Goal: Task Accomplishment & Management: Manage account settings

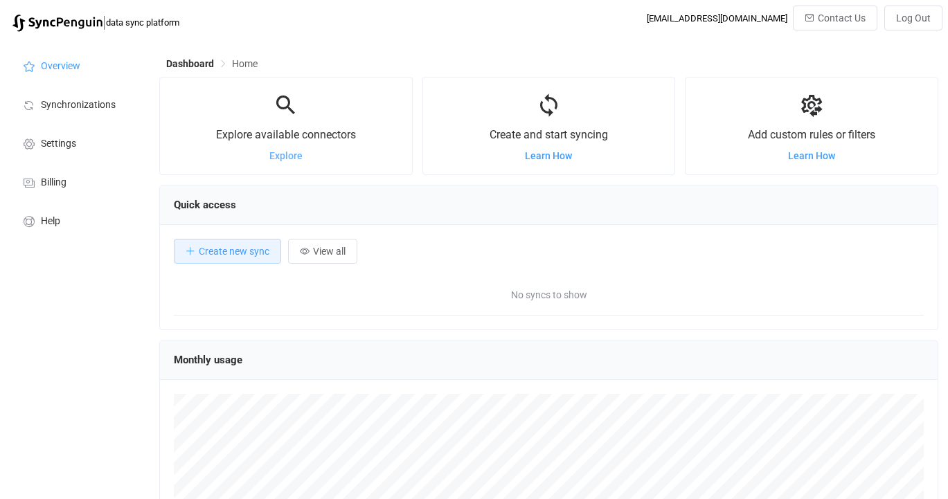
scroll to position [269, 779]
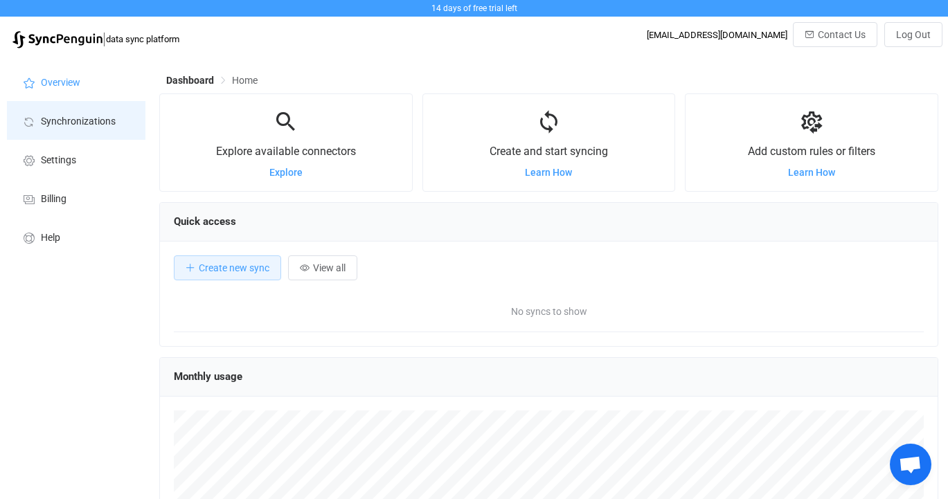
click at [93, 129] on li "Synchronizations" at bounding box center [76, 120] width 138 height 39
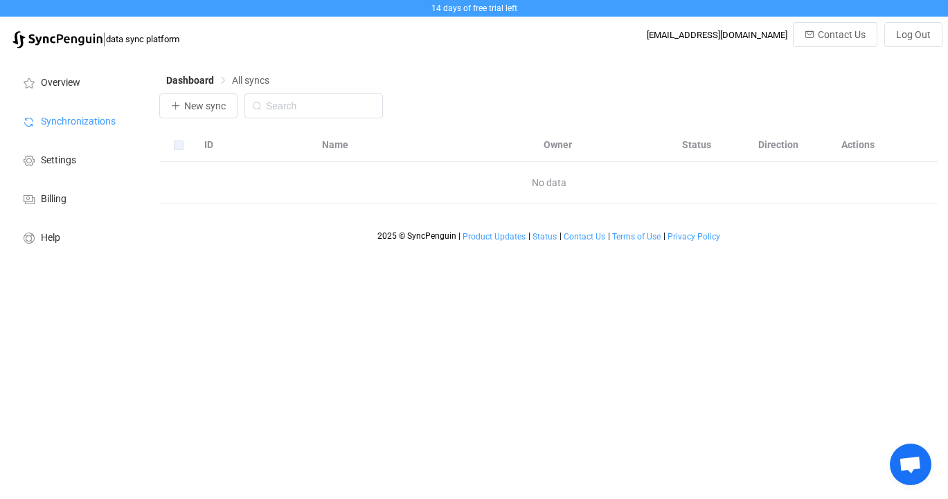
click at [226, 189] on div "No data" at bounding box center [548, 183] width 779 height 42
click at [208, 109] on span "New sync" at bounding box center [205, 105] width 42 height 11
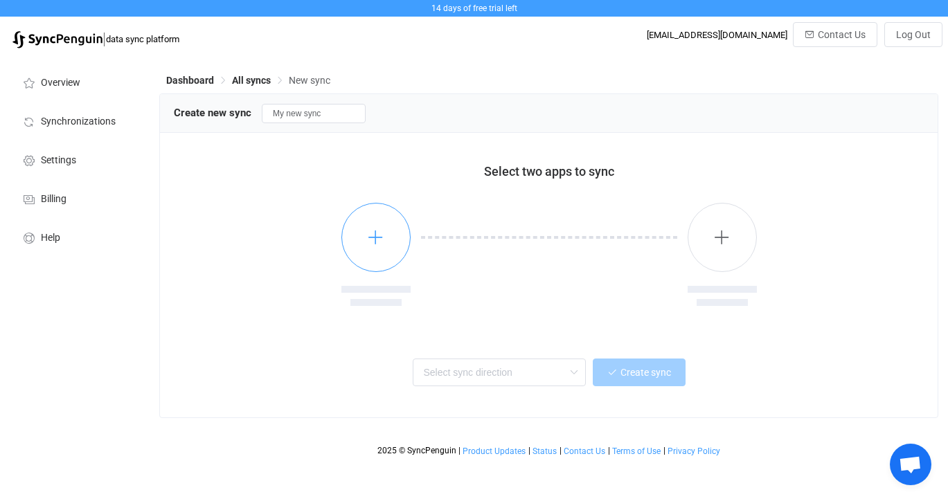
click at [390, 240] on button "button" at bounding box center [375, 237] width 69 height 69
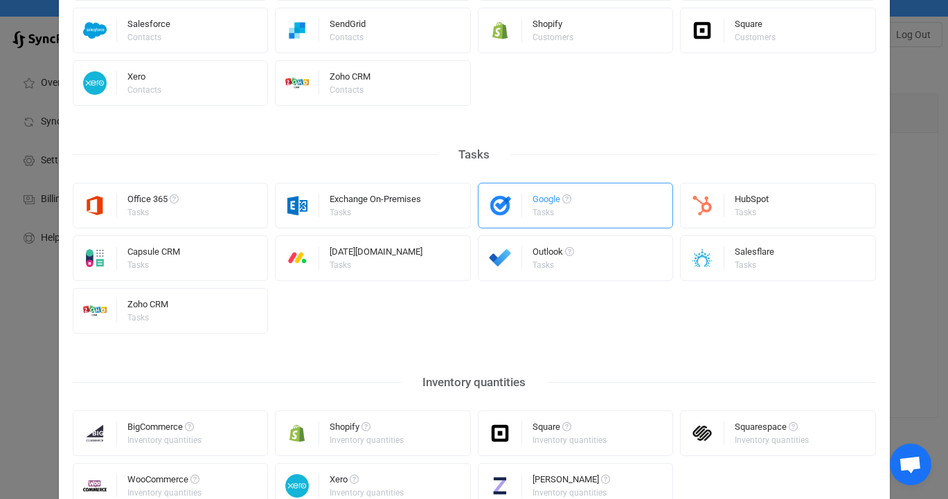
scroll to position [717, 0]
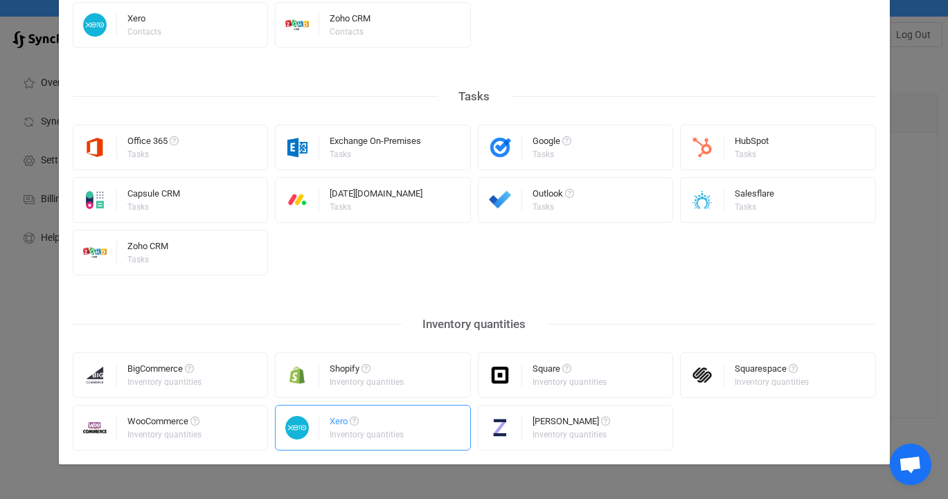
click at [374, 424] on div "Xero" at bounding box center [368, 424] width 76 height 14
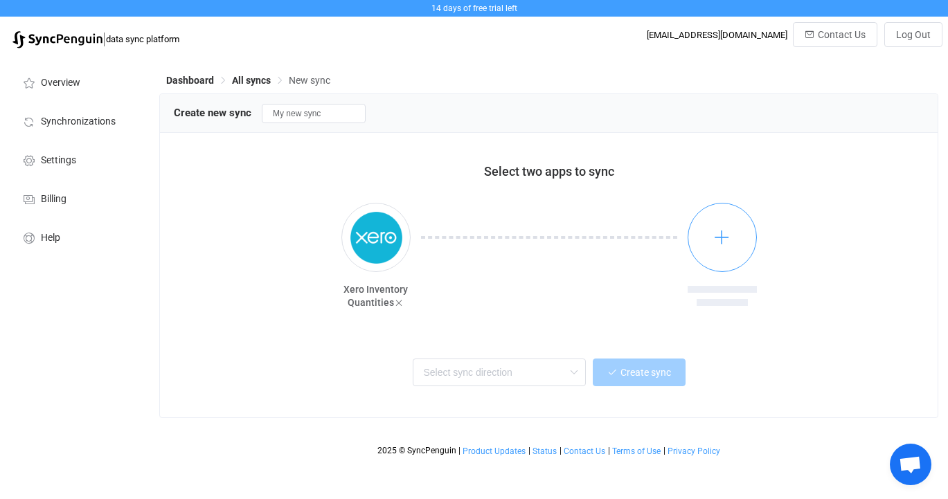
click at [716, 233] on icon "button" at bounding box center [721, 236] width 17 height 17
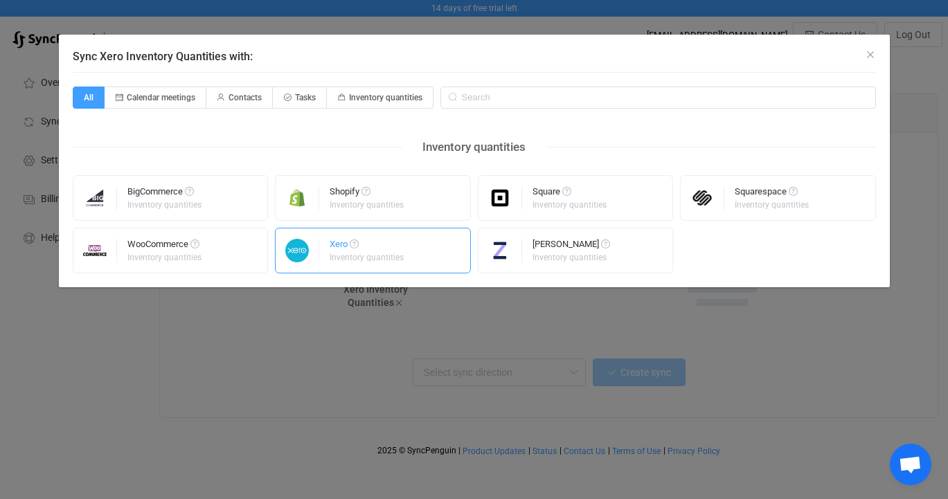
click at [398, 260] on div "Inventory quantities" at bounding box center [367, 257] width 74 height 8
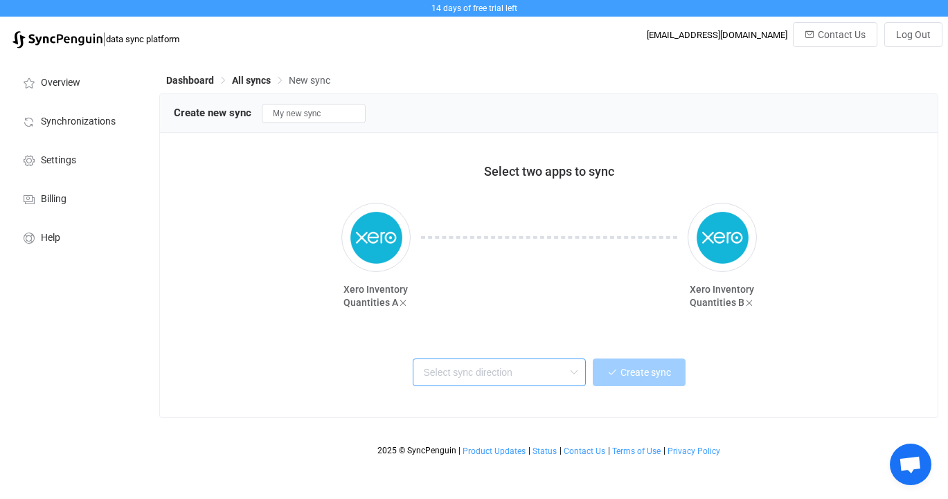
click at [537, 378] on input "text" at bounding box center [499, 373] width 173 height 28
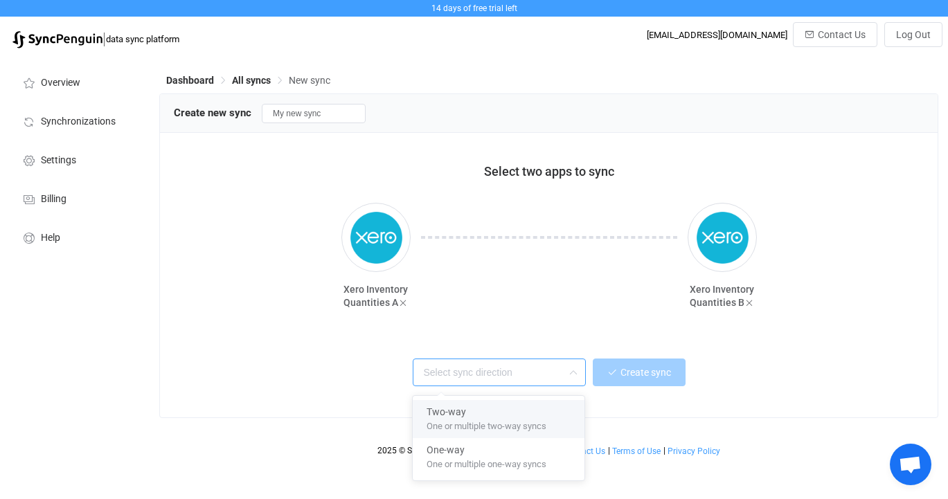
click at [520, 426] on span "One or multiple two-way syncs" at bounding box center [487, 423] width 120 height 15
type input "Two-way"
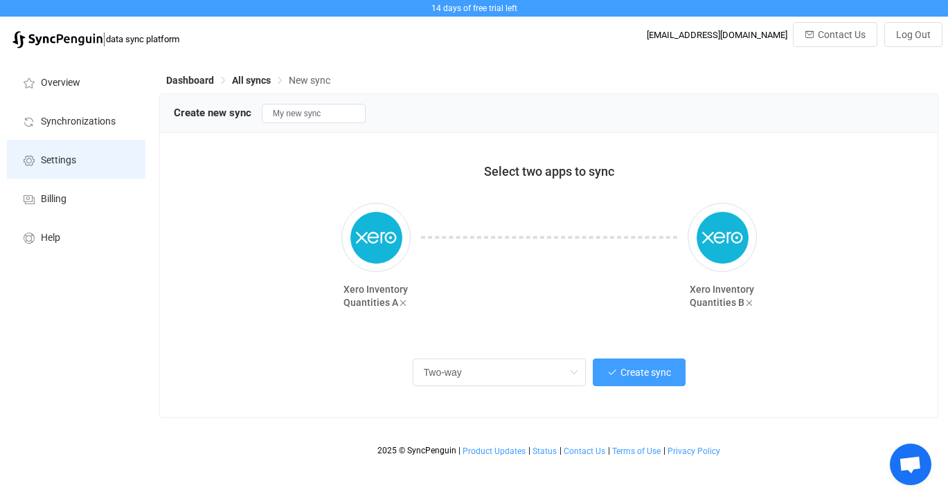
click at [66, 161] on span "Settings" at bounding box center [58, 160] width 35 height 11
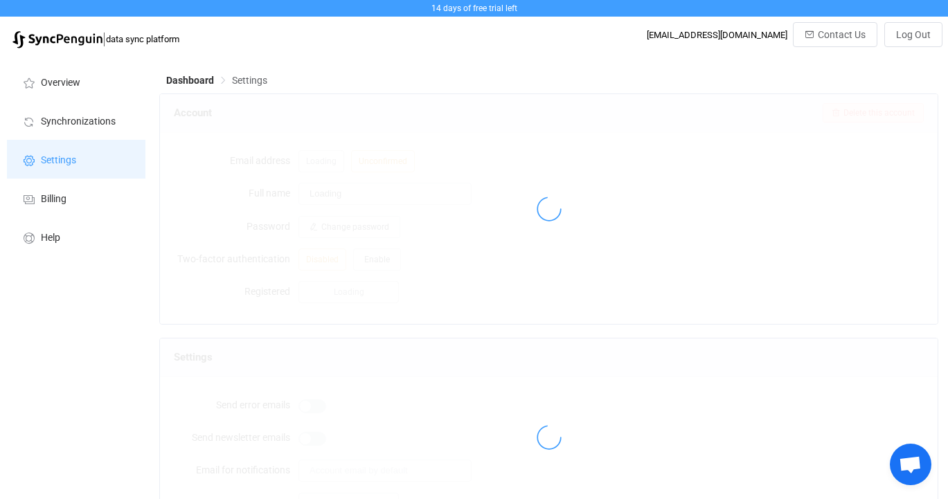
type input "[PERSON_NAME]"
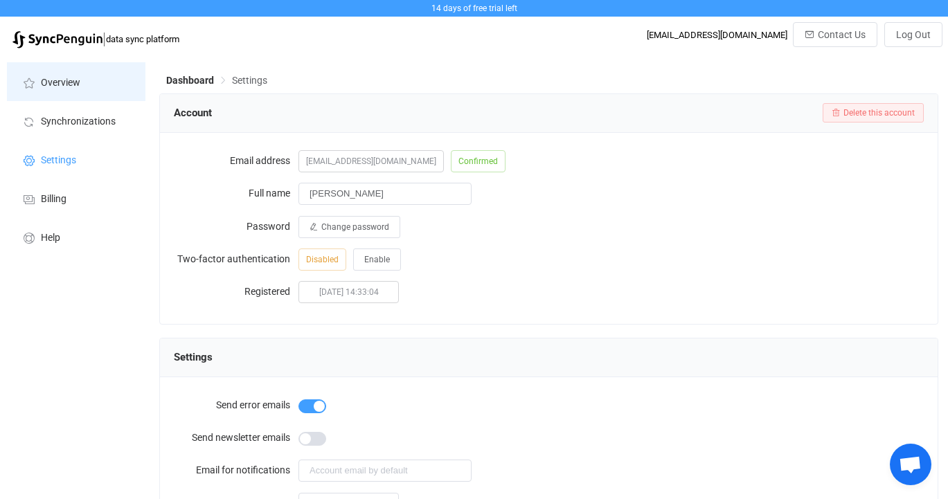
click at [75, 85] on span "Overview" at bounding box center [60, 83] width 39 height 11
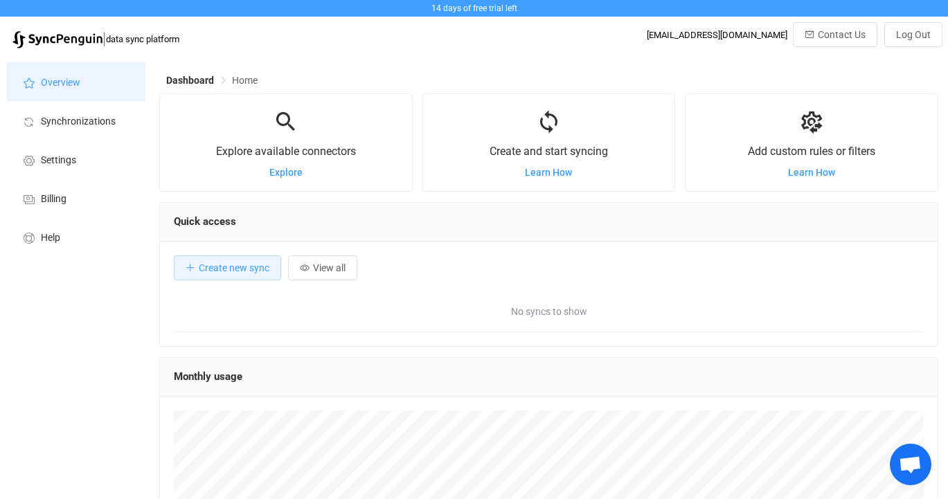
scroll to position [269, 779]
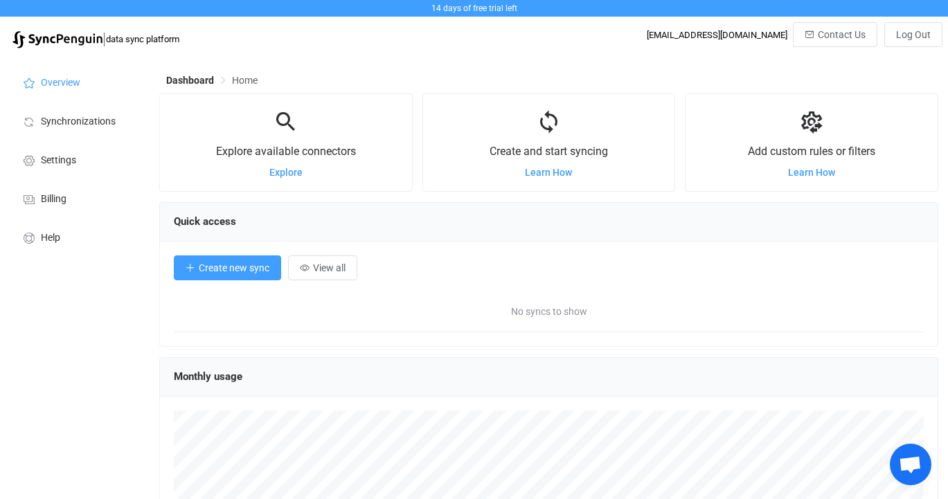
click at [235, 267] on span "Create new sync" at bounding box center [234, 267] width 71 height 11
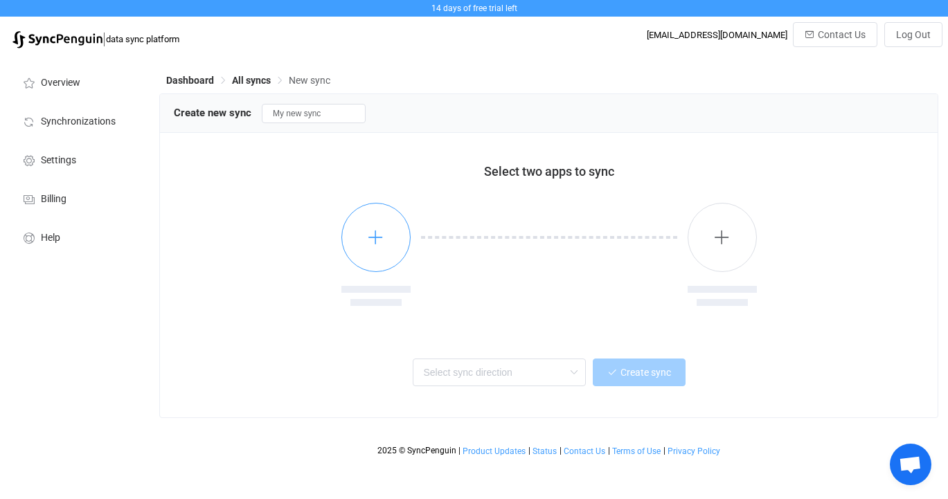
click at [380, 254] on button "button" at bounding box center [375, 237] width 69 height 69
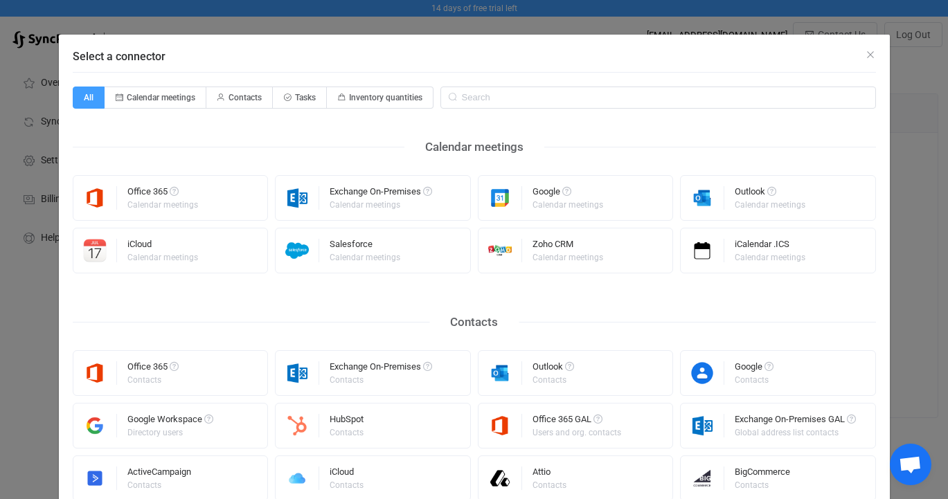
scroll to position [717, 0]
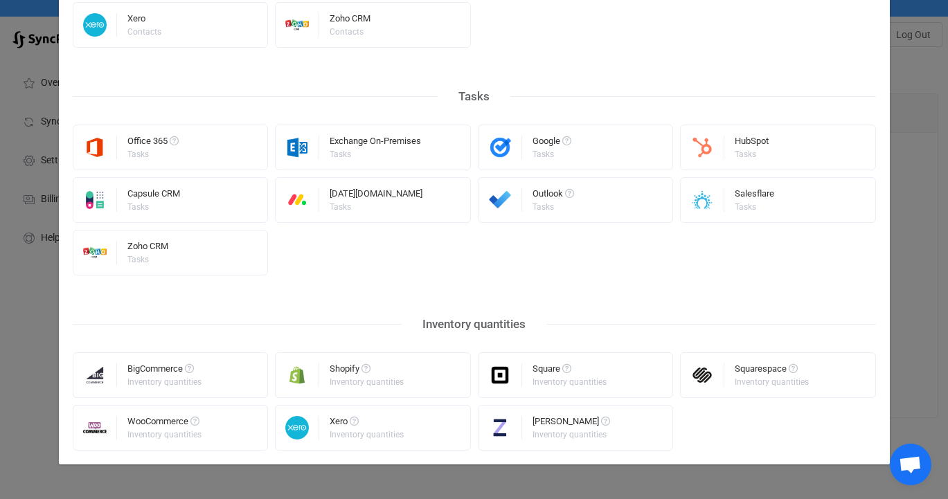
click at [921, 132] on div "Select a connector All Calendar meetings Contacts Tasks Inventory quantities Ca…" at bounding box center [474, 249] width 948 height 499
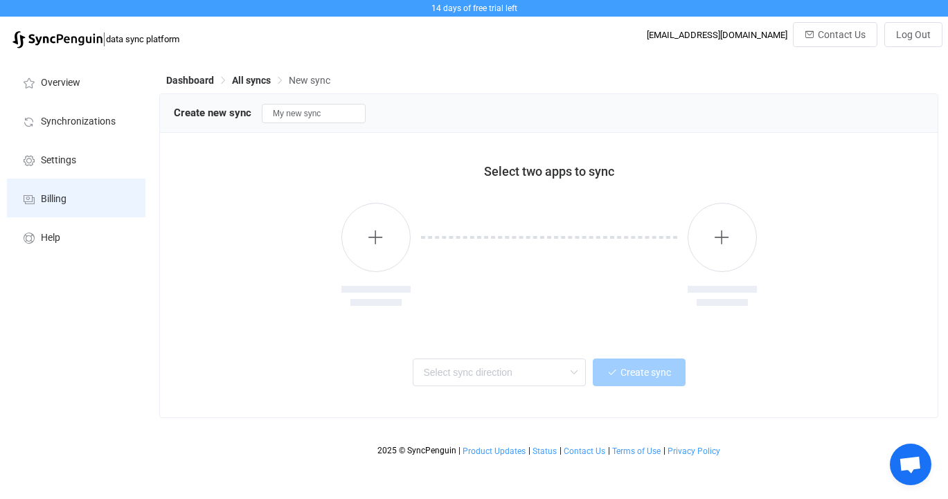
click at [62, 192] on li "Billing" at bounding box center [76, 198] width 138 height 39
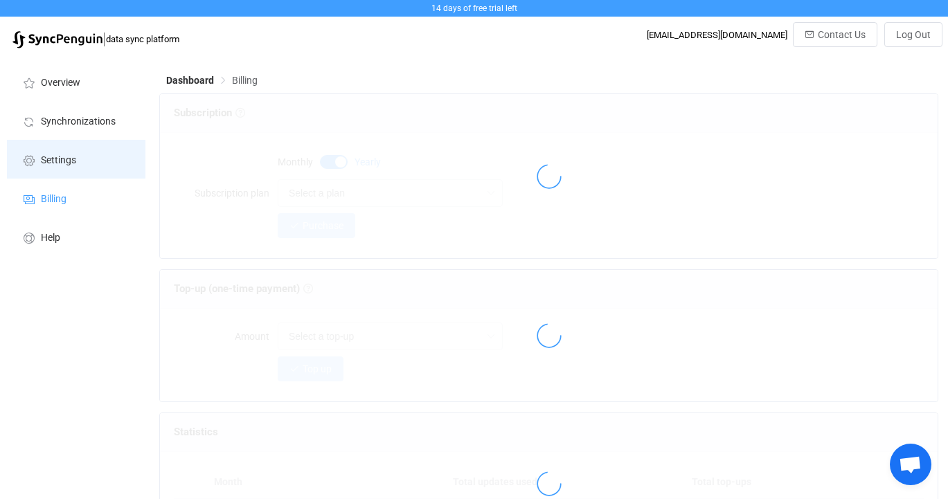
click at [66, 162] on span "Settings" at bounding box center [58, 160] width 35 height 11
type input "[PERSON_NAME]"
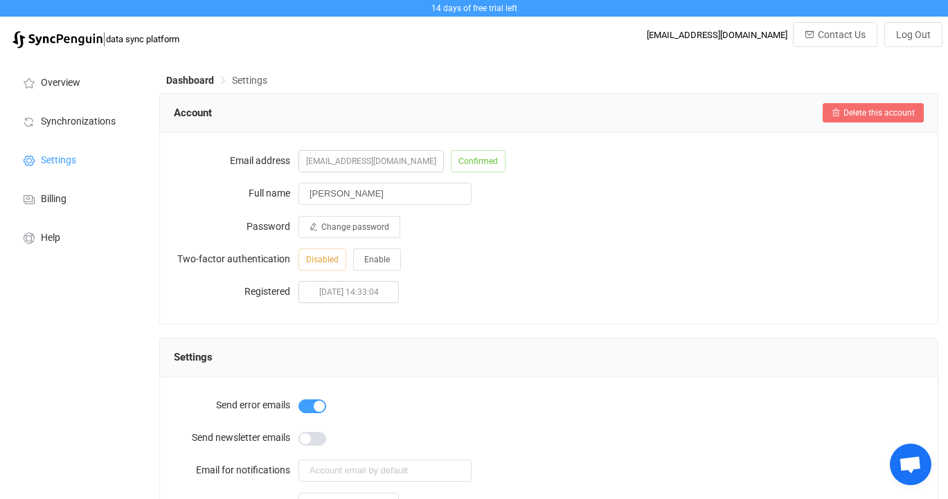
click at [890, 116] on span "Delete this account" at bounding box center [878, 113] width 71 height 10
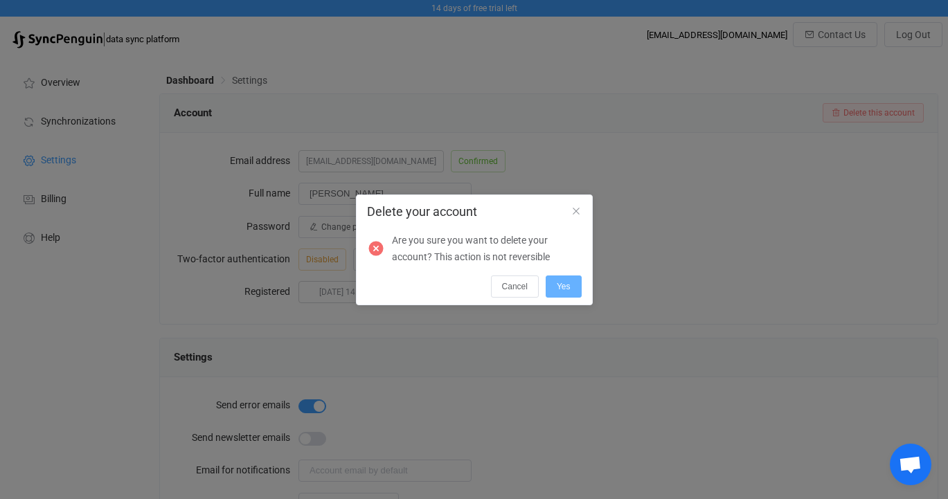
click at [560, 290] on span "Yes" at bounding box center [564, 287] width 14 height 10
